Goal: Information Seeking & Learning: Find specific fact

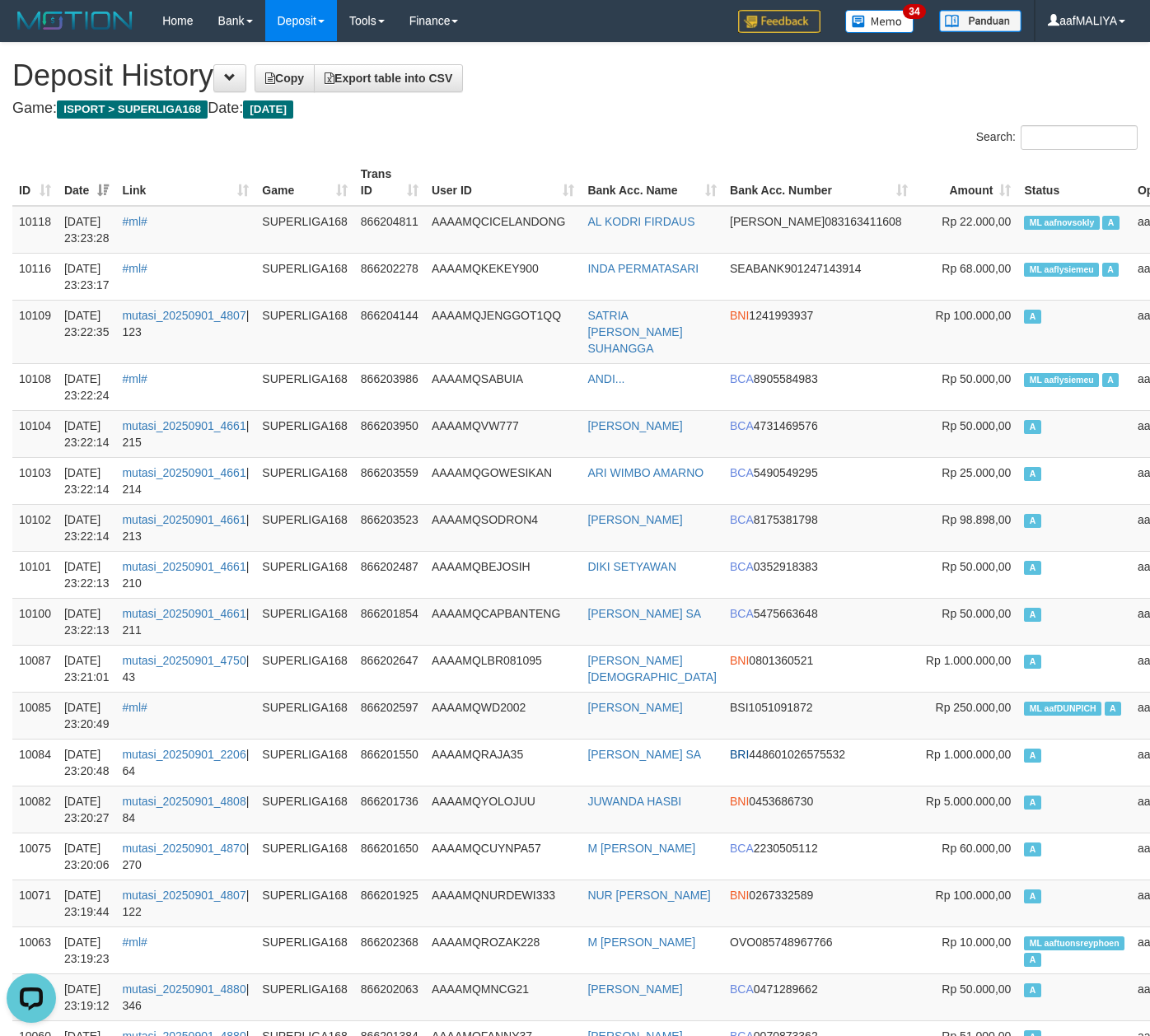
click at [727, 116] on h4 "Game: ISPORT > SUPERLIGA168 Date: Today" at bounding box center [574, 108] width 1125 height 17
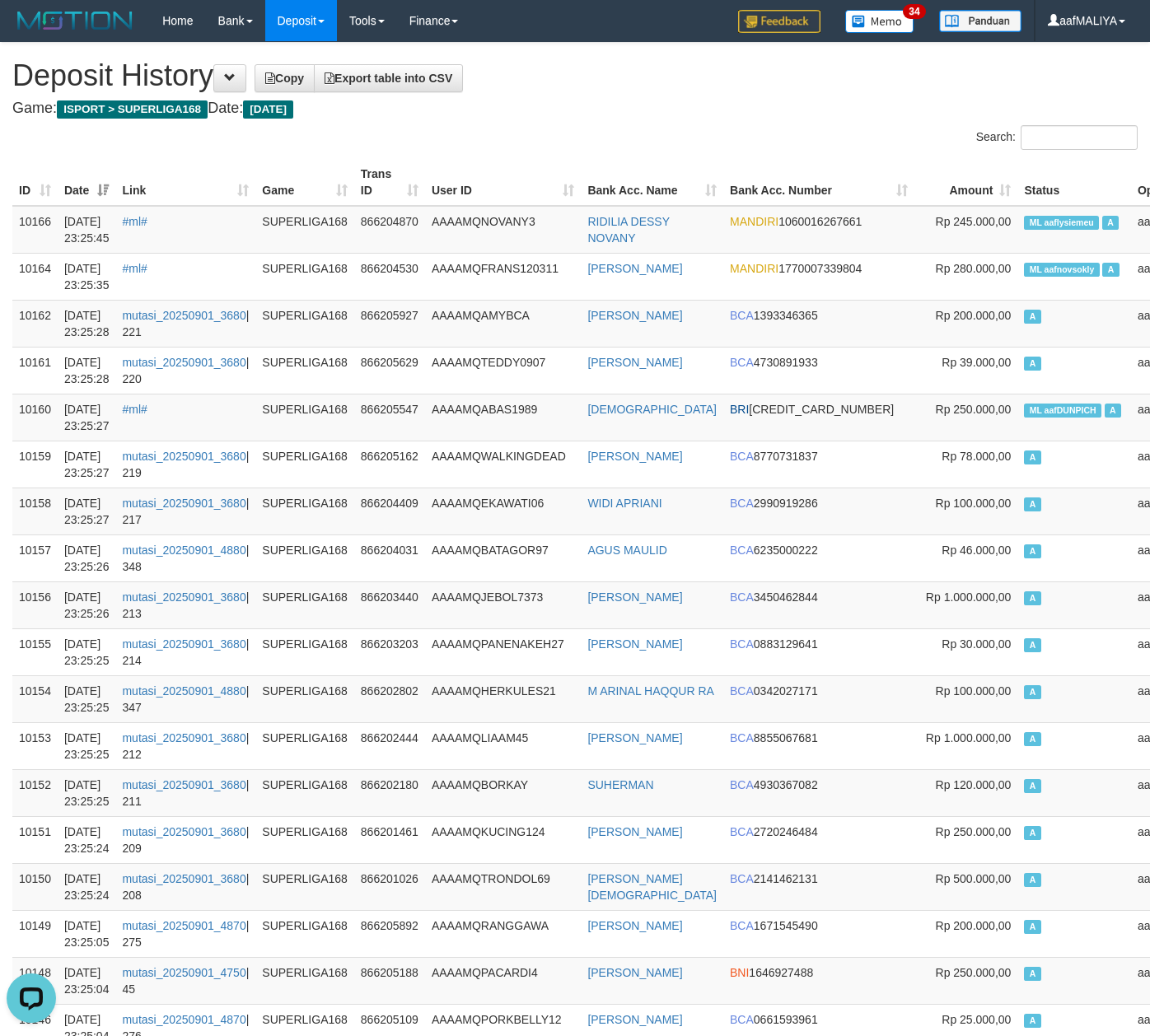
click at [758, 131] on div "Search:" at bounding box center [862, 139] width 550 height 28
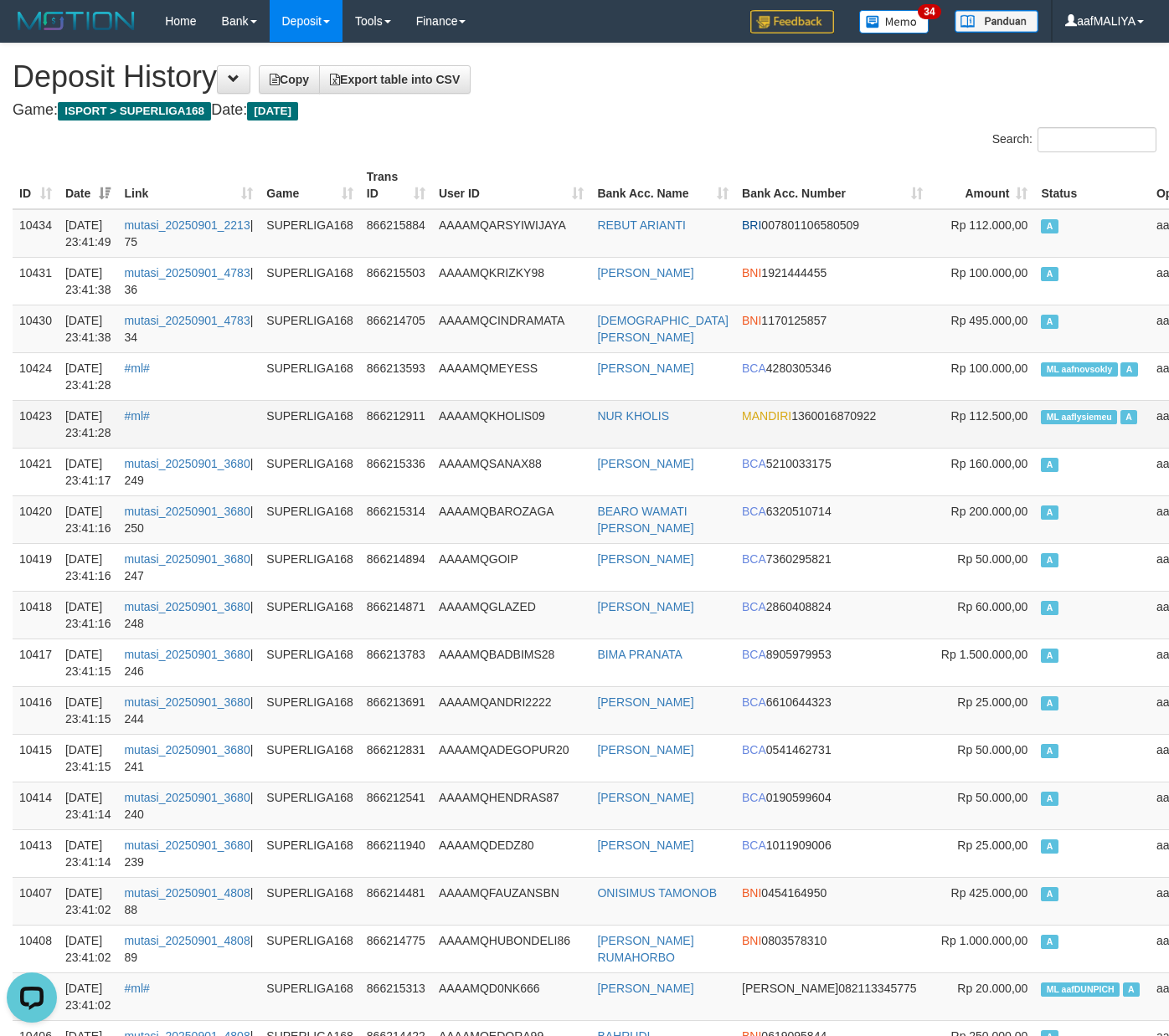
click at [1034, 435] on td "ML aaflysiemeu A" at bounding box center [1092, 424] width 116 height 48
copy td "ML aaflysiemeu A"
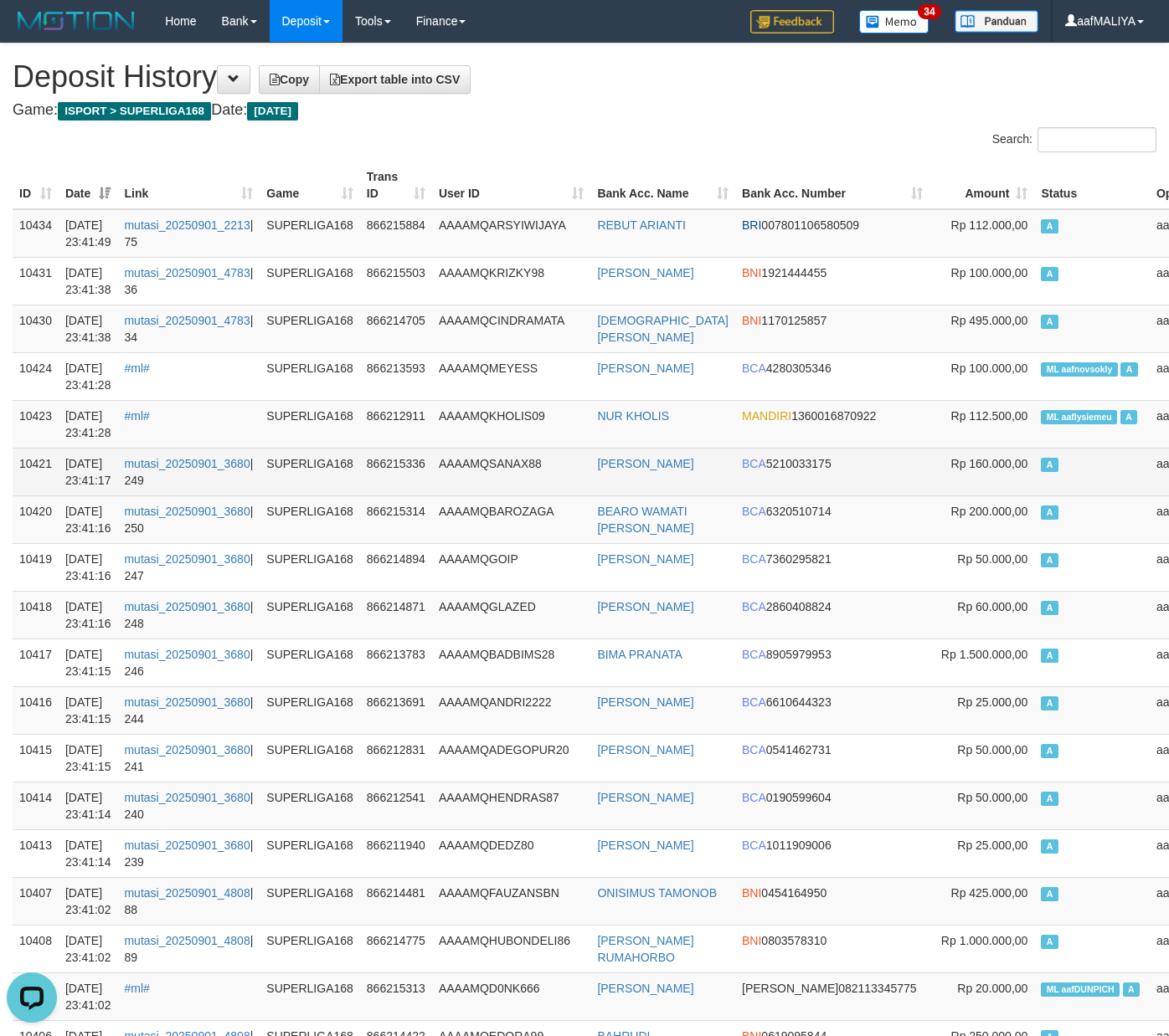
click at [352, 493] on td "SUPERLIGA168" at bounding box center [310, 471] width 101 height 48
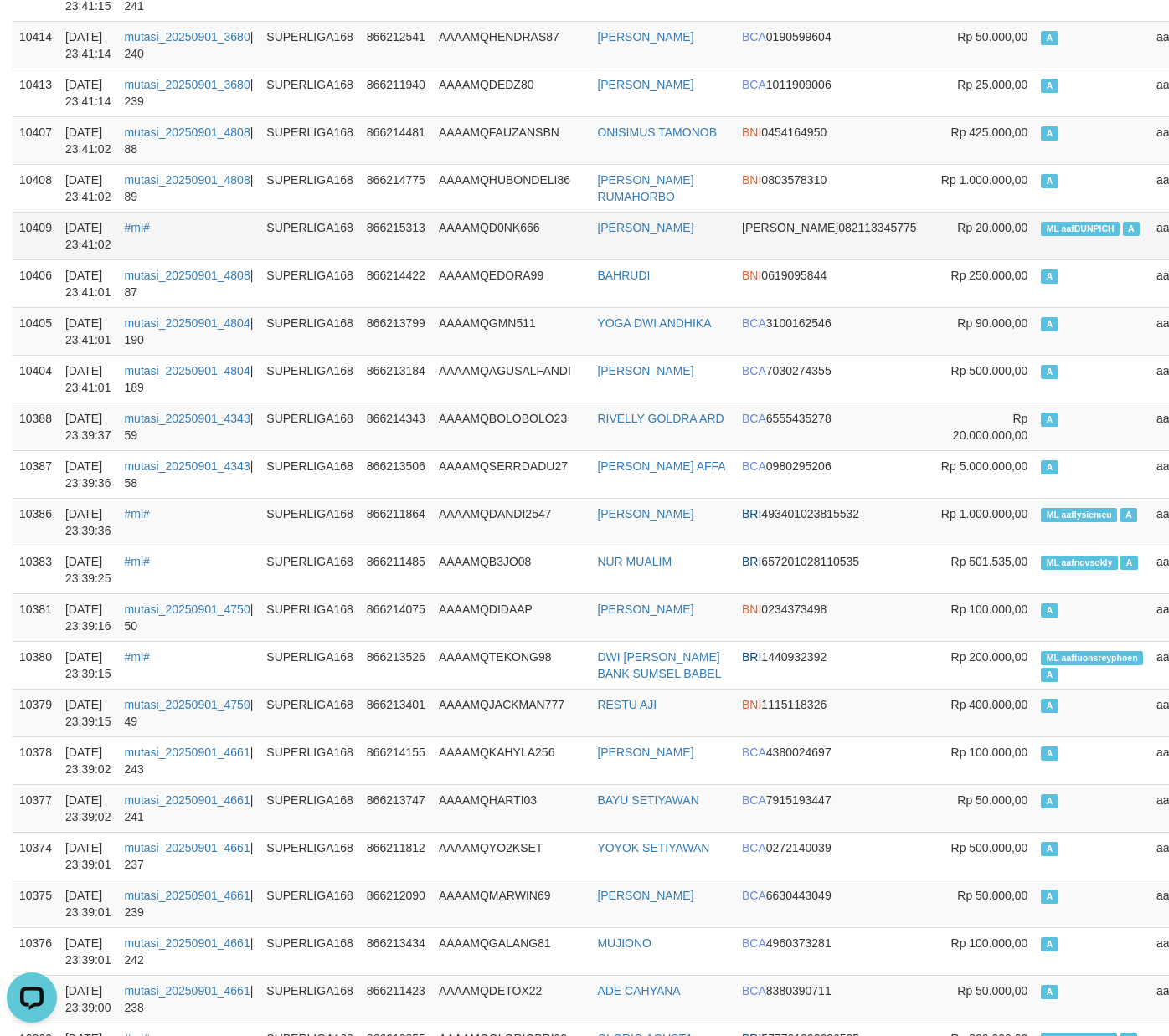
click at [1040, 228] on span "ML aafDUNPICH" at bounding box center [1079, 229] width 78 height 14
copy td "ML aafDUNPICH A"
click at [1040, 228] on span "ML aafDUNPICH" at bounding box center [1079, 229] width 78 height 14
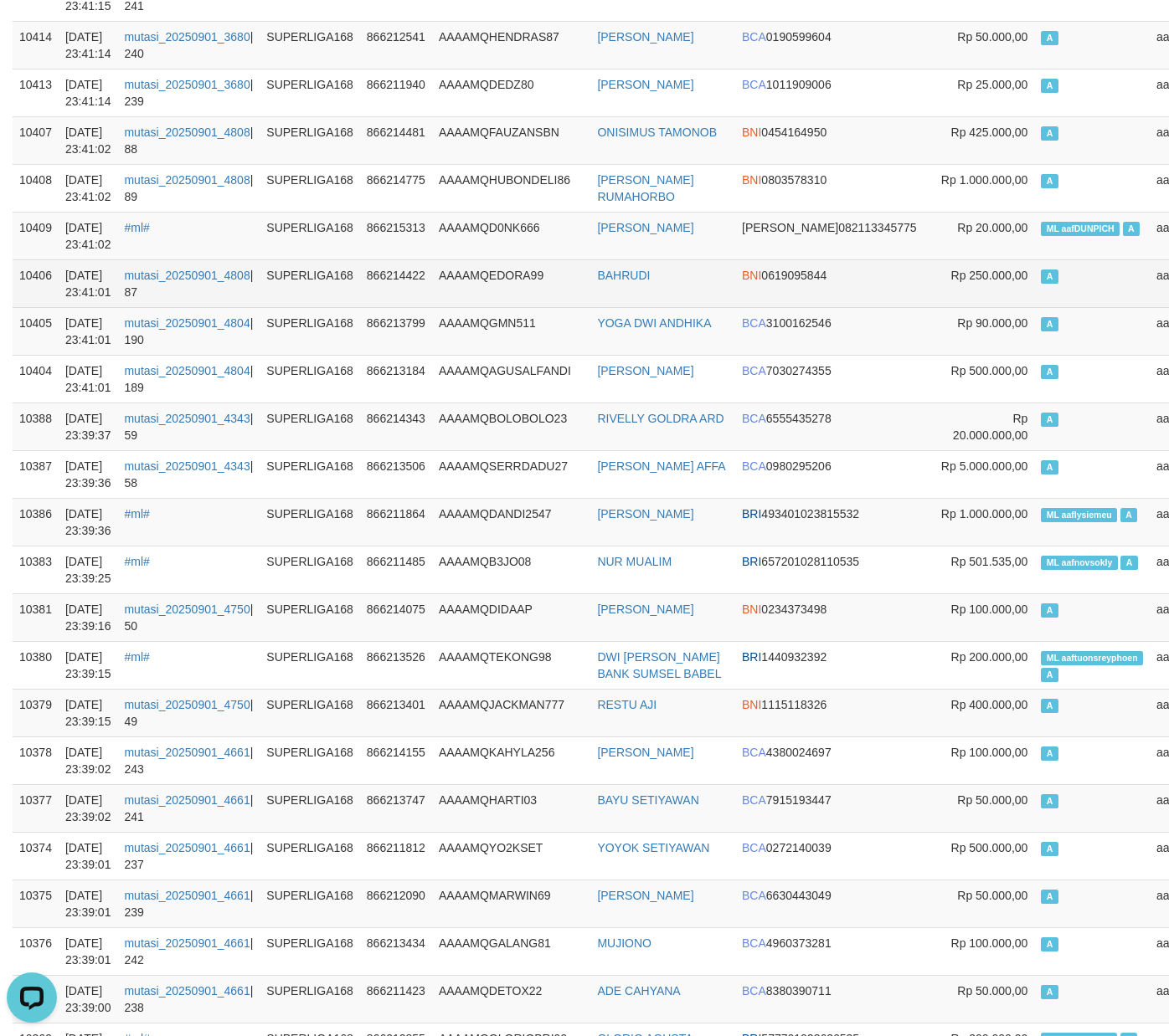
click at [466, 300] on td "AAAAMQEDORA99" at bounding box center [511, 283] width 158 height 48
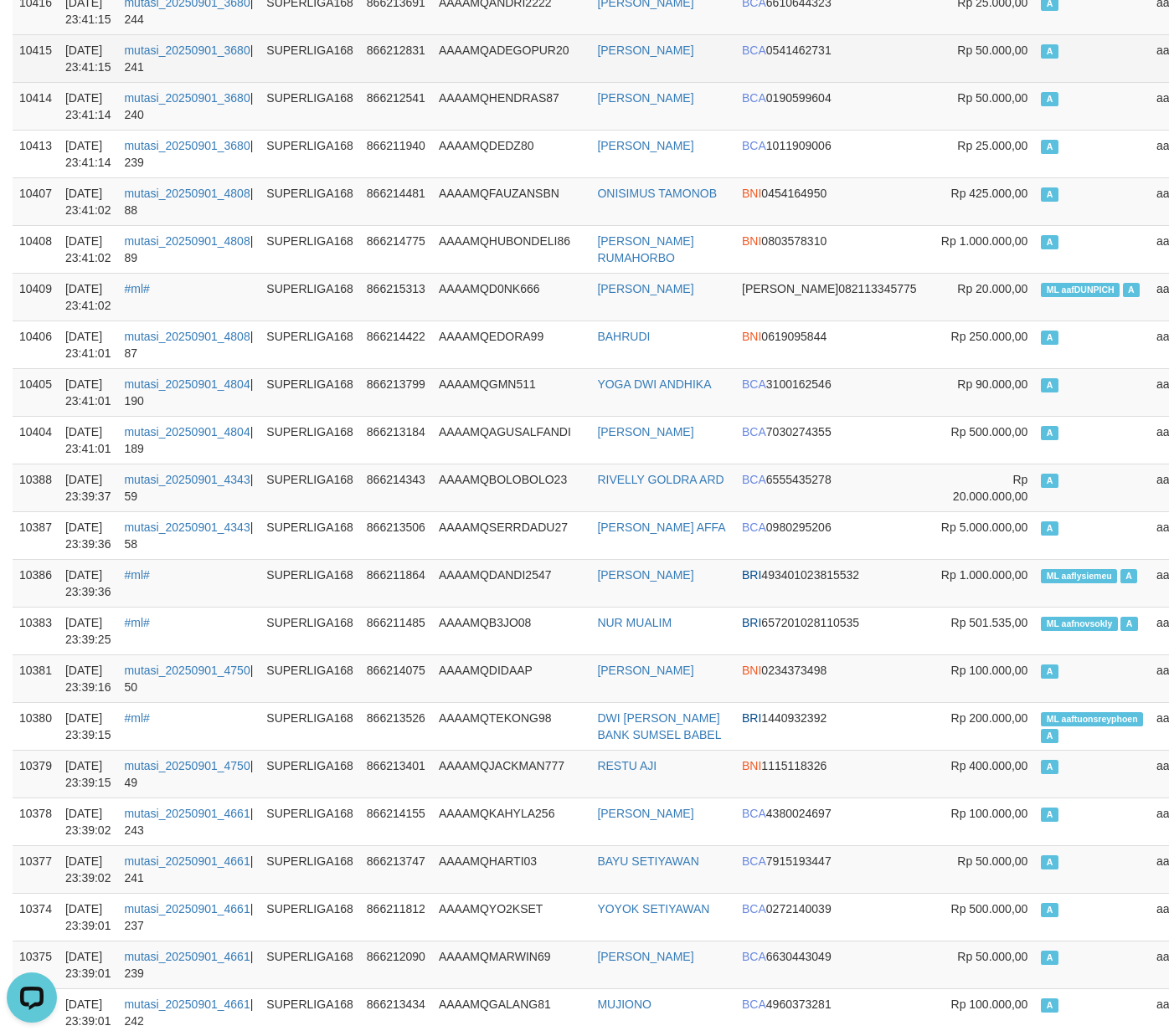
scroll to position [30, 0]
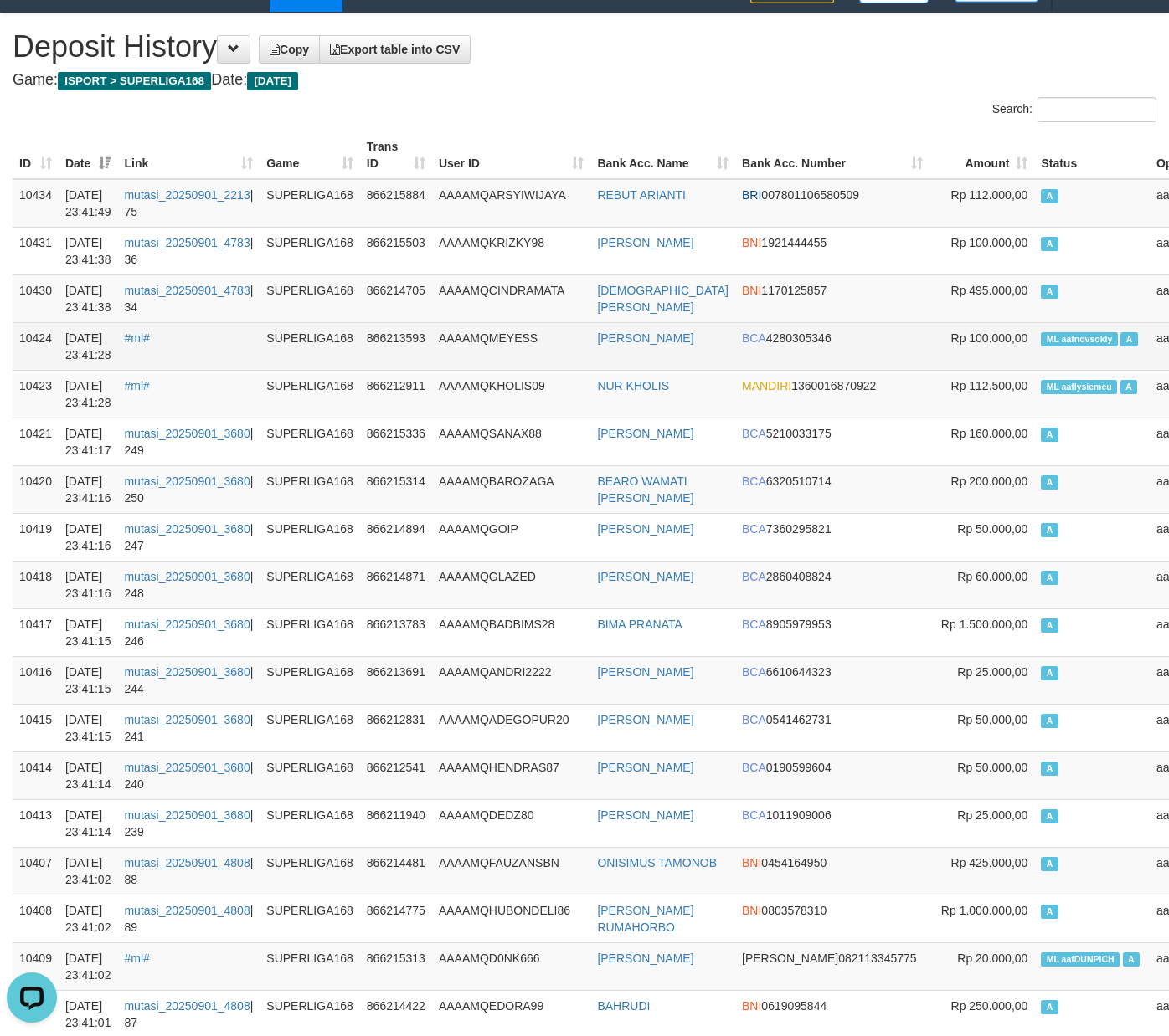
click at [1034, 365] on td "ML aafnovsokly A" at bounding box center [1092, 345] width 116 height 48
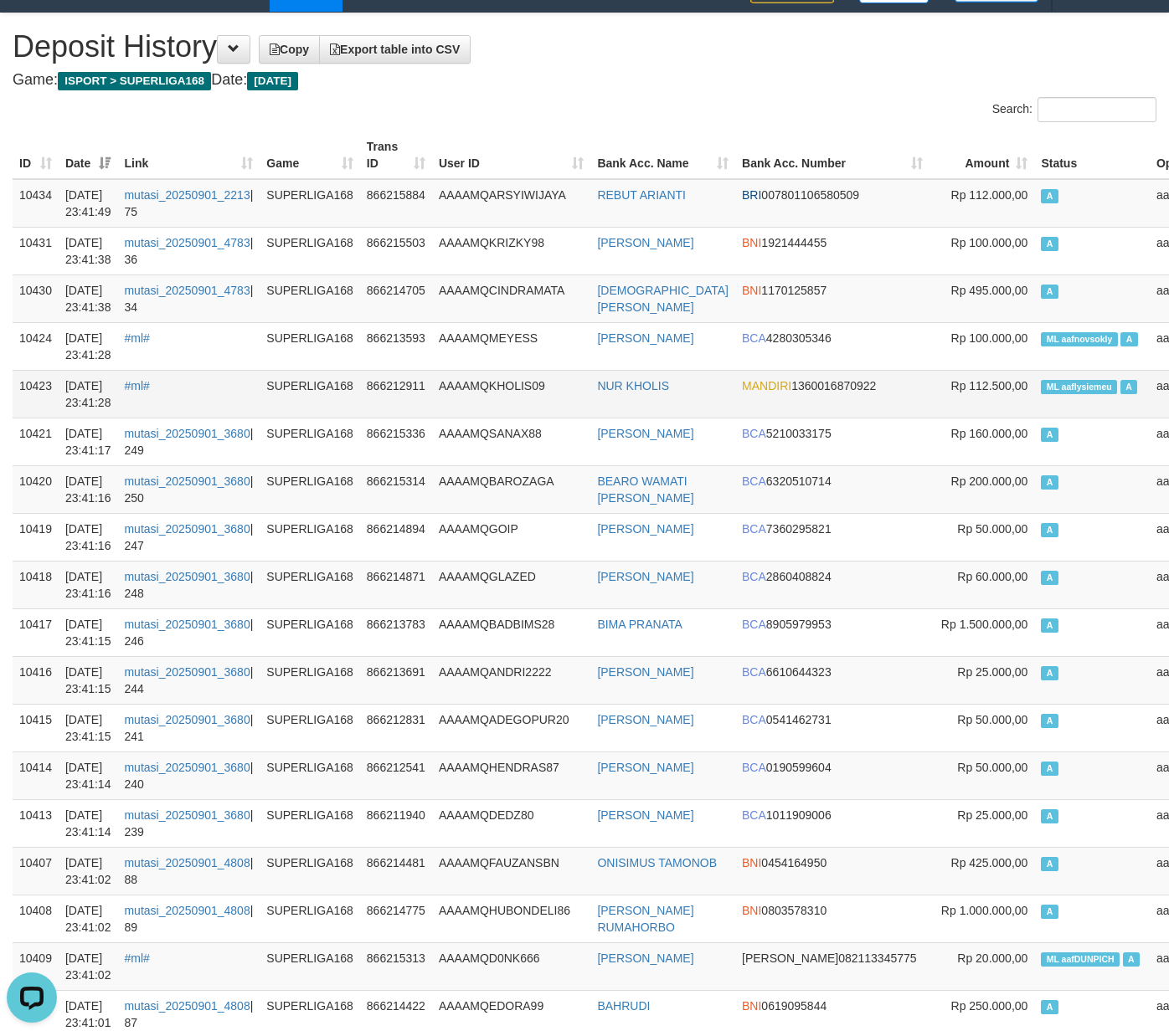
click at [1040, 388] on span "ML aaflysiemeu" at bounding box center [1078, 386] width 77 height 14
copy td "aaflysiemeu"
click at [1040, 383] on span "ML aaflysiemeu" at bounding box center [1078, 386] width 77 height 14
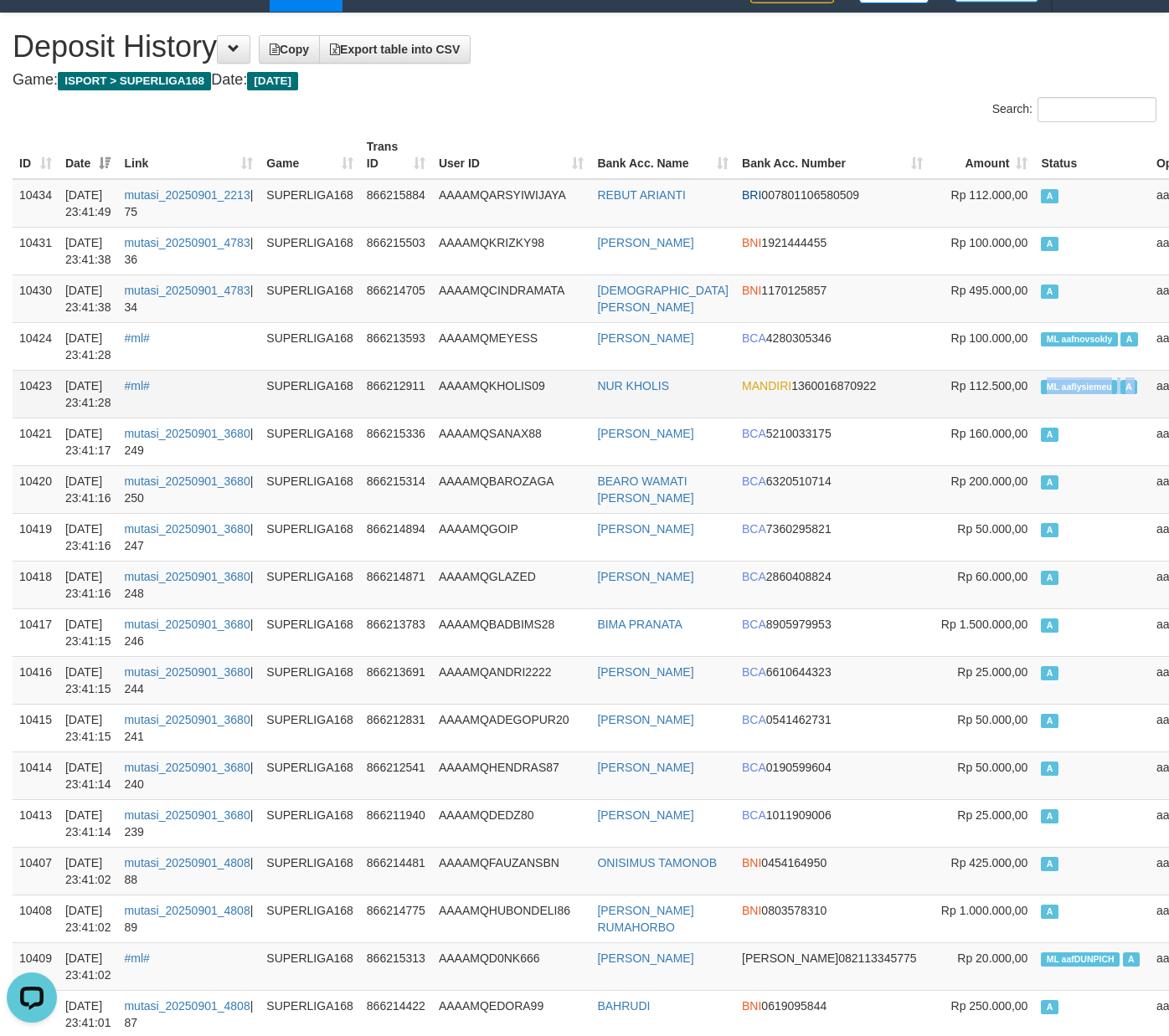
click at [1040, 383] on span "ML aaflysiemeu" at bounding box center [1078, 386] width 77 height 14
click at [1034, 222] on td "A" at bounding box center [1092, 203] width 116 height 49
click at [1035, 380] on td "ML aaflysiemeu A" at bounding box center [1092, 393] width 116 height 48
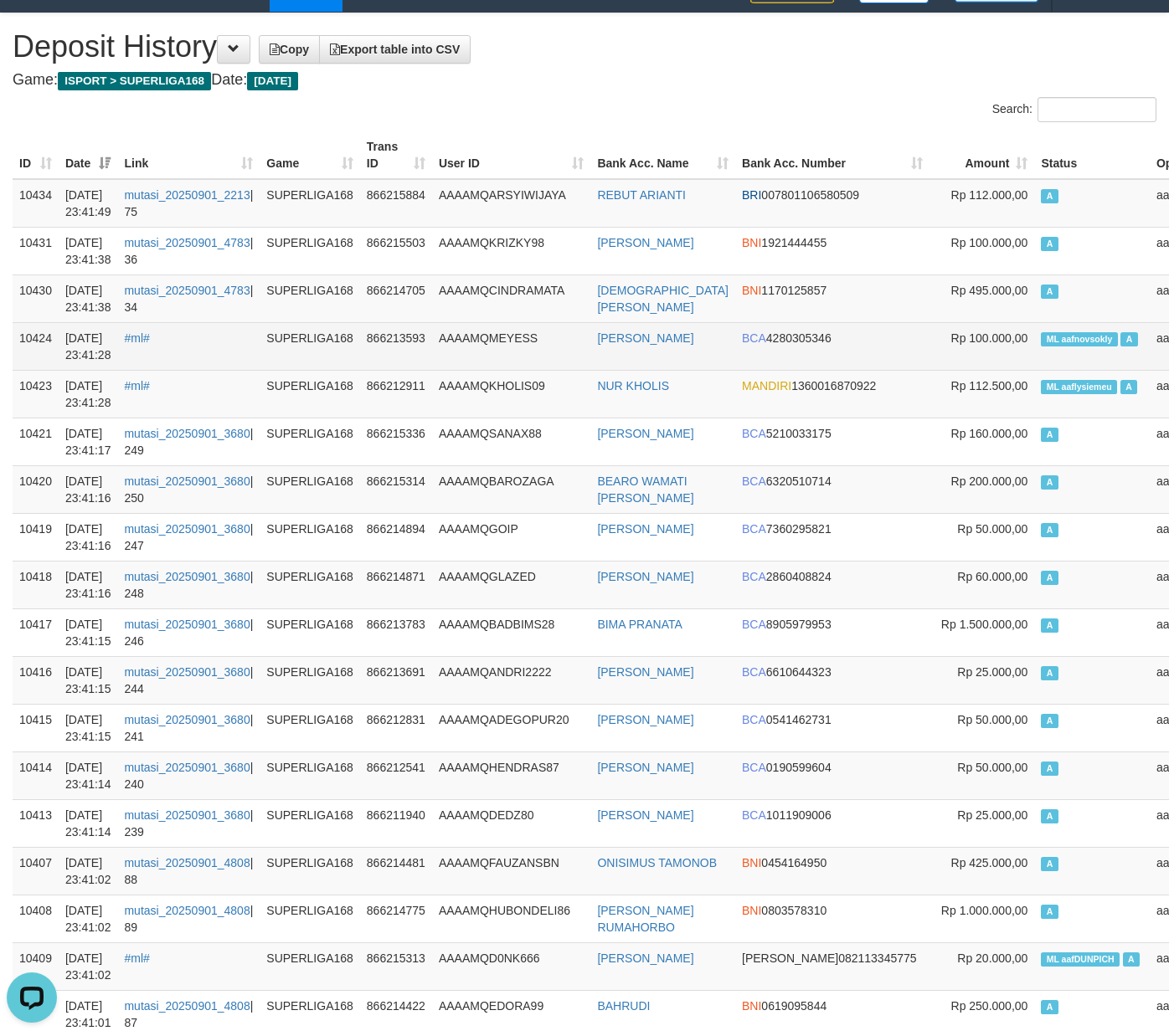
click at [1040, 339] on span "ML aafnovsokly" at bounding box center [1078, 339] width 77 height 14
copy td "ML aafnovsokly A"
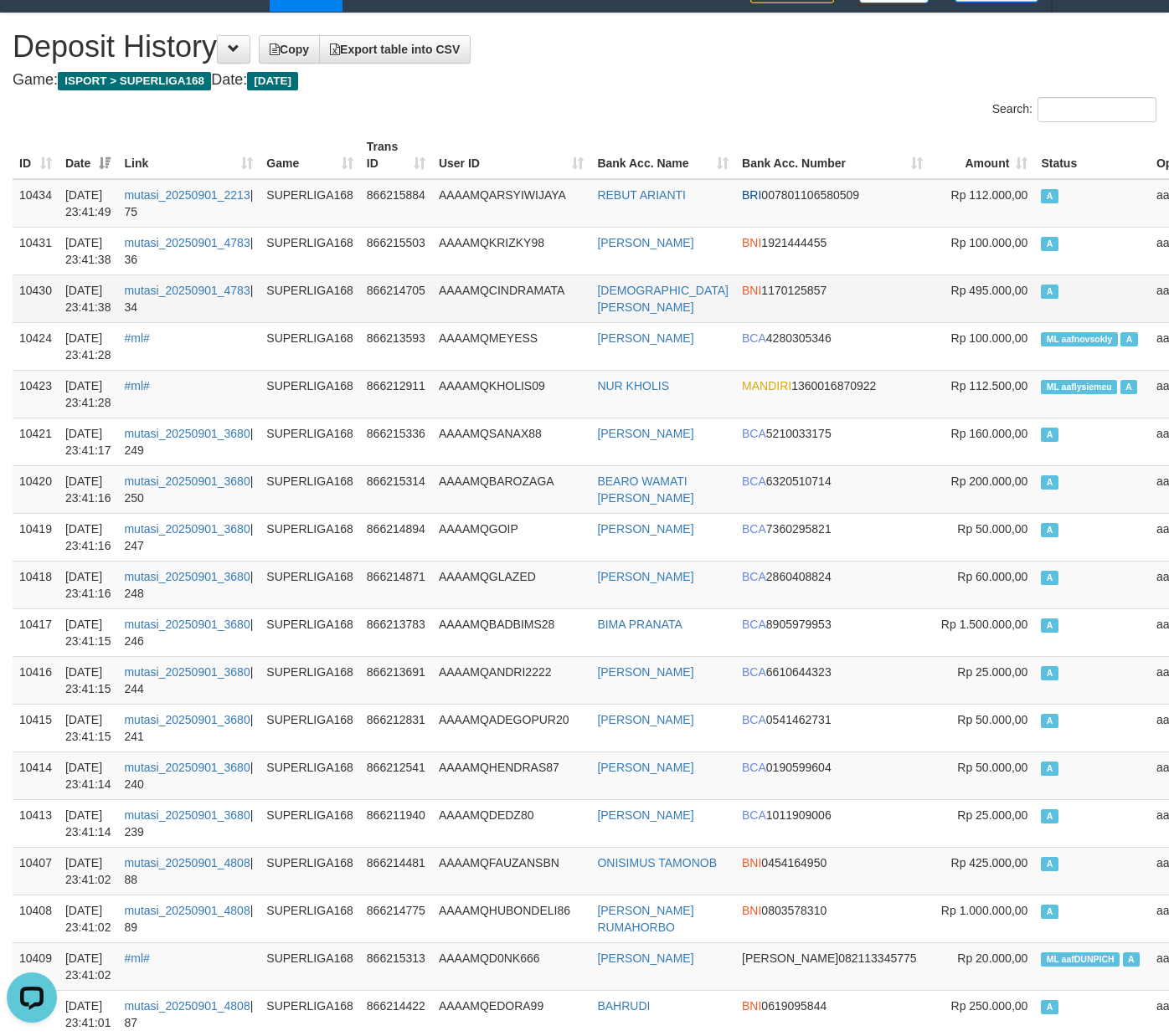
click at [1051, 274] on td "A" at bounding box center [1092, 298] width 116 height 48
click at [1038, 316] on td "A" at bounding box center [1092, 298] width 116 height 48
